Goal: Book appointment/travel/reservation

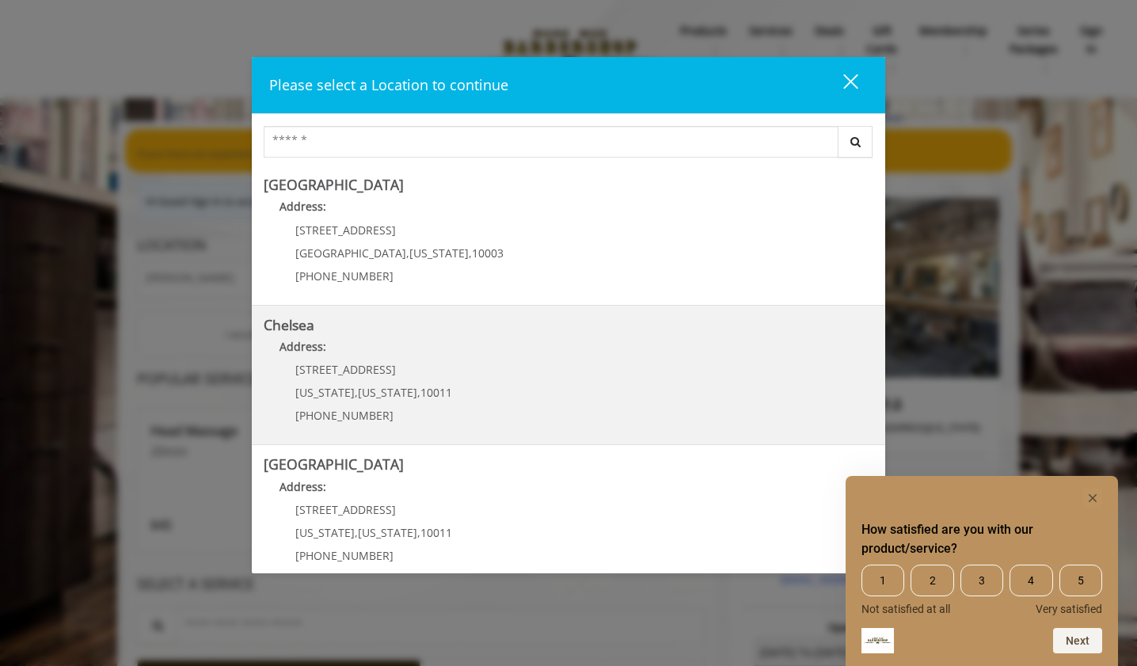
click at [435, 398] on span "10011" at bounding box center [437, 392] width 32 height 15
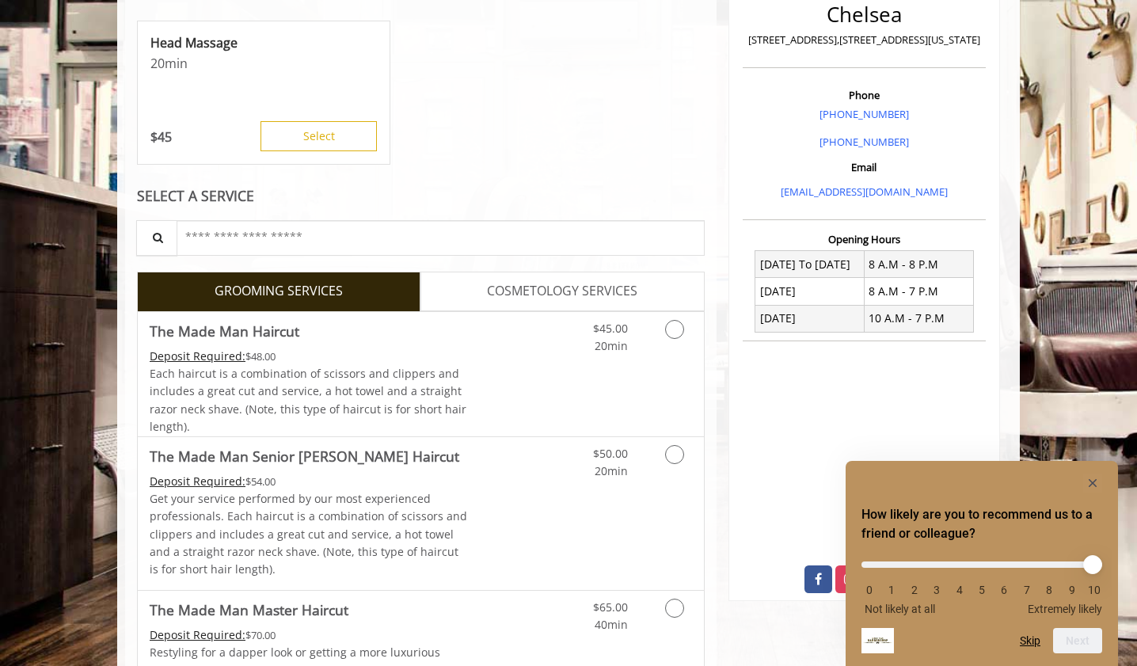
scroll to position [390, 0]
